Goal: Information Seeking & Learning: Check status

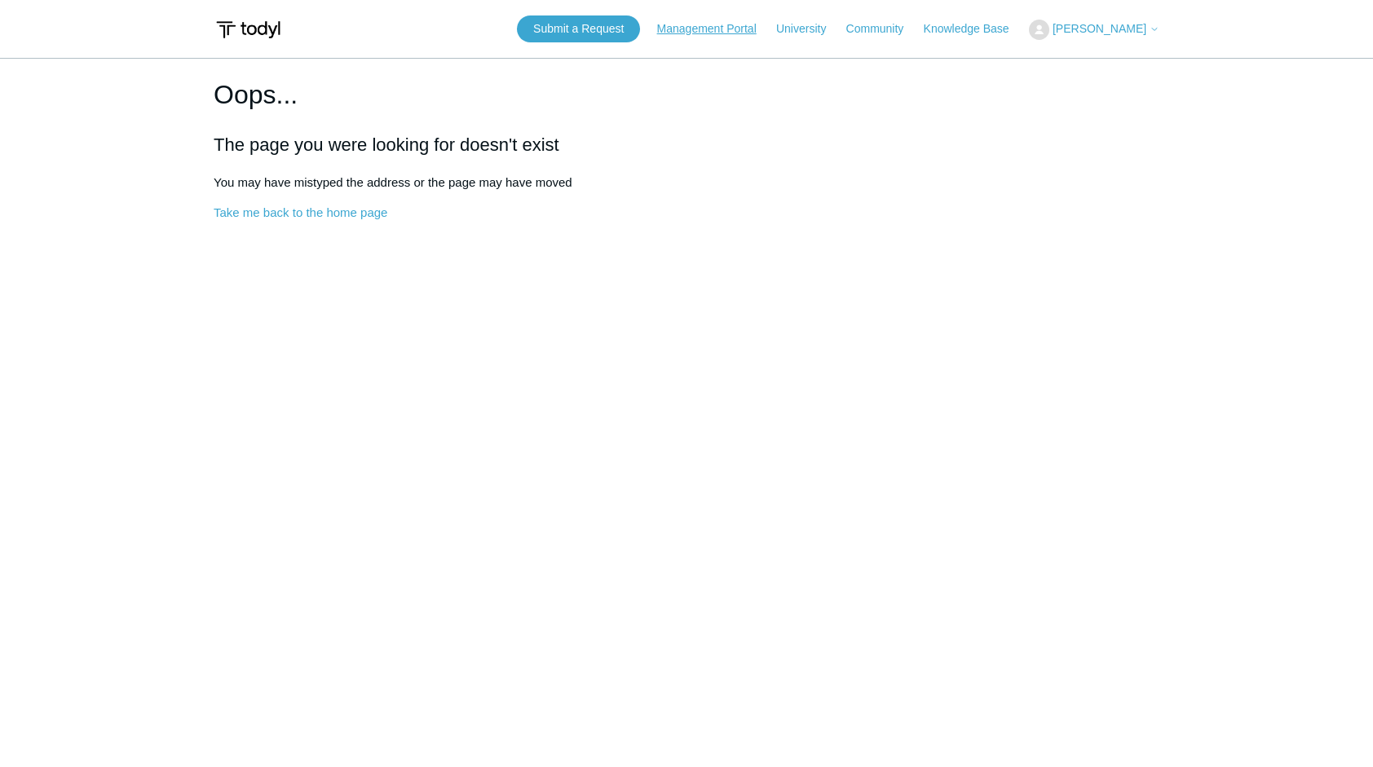
click at [726, 33] on link "Management Portal" at bounding box center [715, 28] width 116 height 17
click at [1082, 30] on span "[PERSON_NAME]" at bounding box center [1099, 28] width 94 height 13
click at [1086, 56] on link "My Support Requests" at bounding box center [1108, 64] width 159 height 29
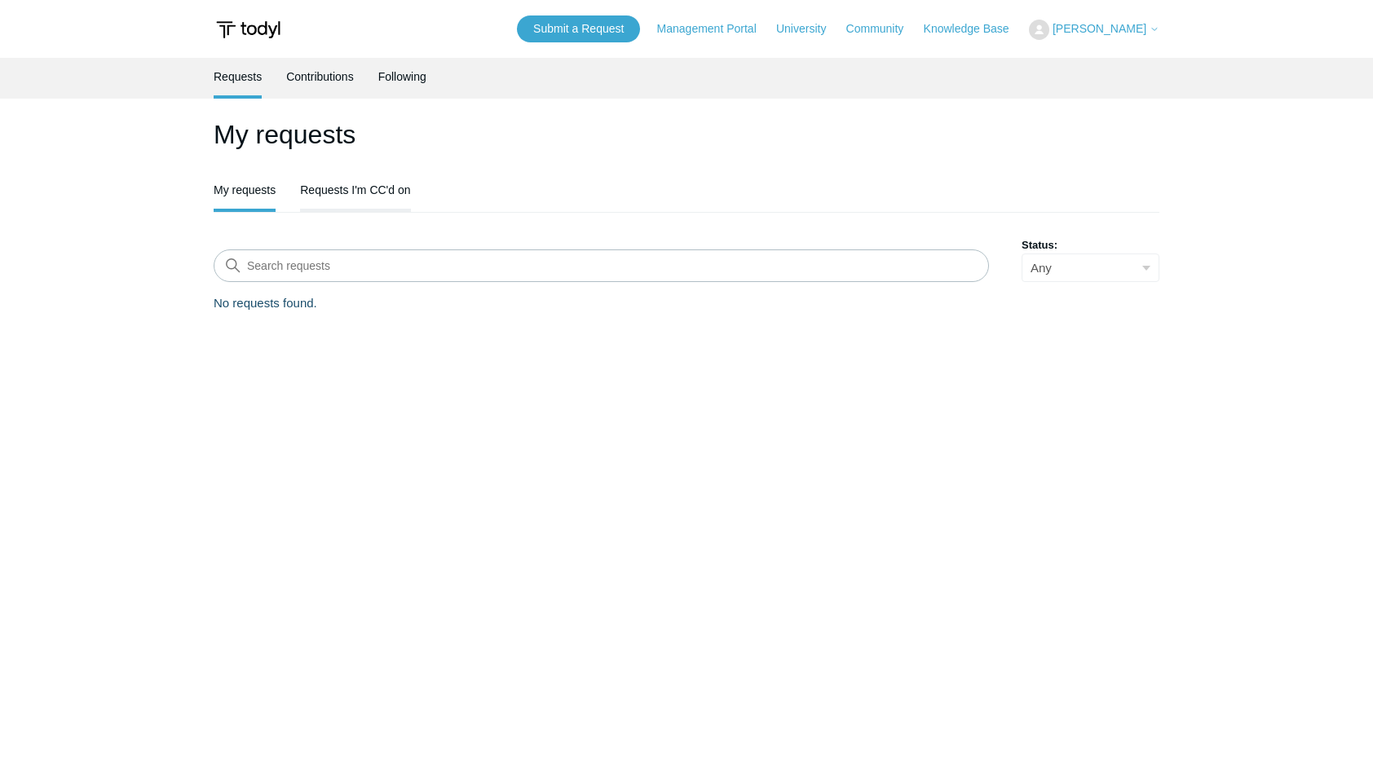
click at [358, 183] on link "Requests I'm CC'd on" at bounding box center [355, 188] width 110 height 34
